Goal: Task Accomplishment & Management: Manage account settings

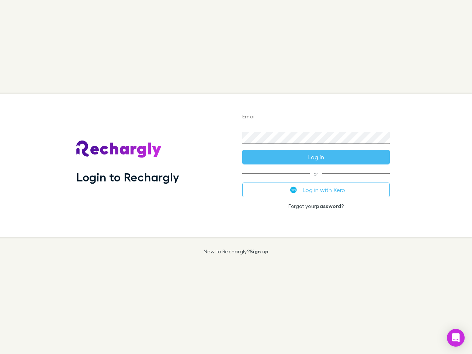
click at [236, 177] on div "Login to Rechargly" at bounding box center [153, 165] width 166 height 143
click at [316, 117] on input "Email" at bounding box center [315, 117] width 147 height 12
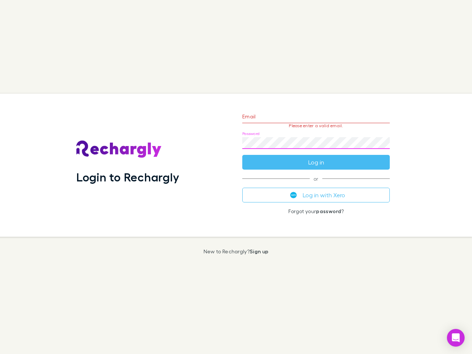
click at [316, 157] on form "Email Please enter a valid email. Password Log in" at bounding box center [315, 137] width 147 height 64
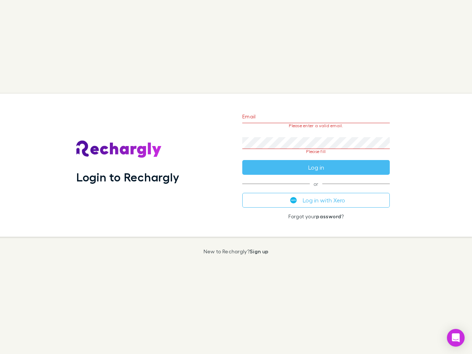
click at [316, 190] on div "Email Please enter a valid email. Password Please fill Log in or Log in with Xe…" at bounding box center [315, 165] width 159 height 143
